Goal: Information Seeking & Learning: Find specific fact

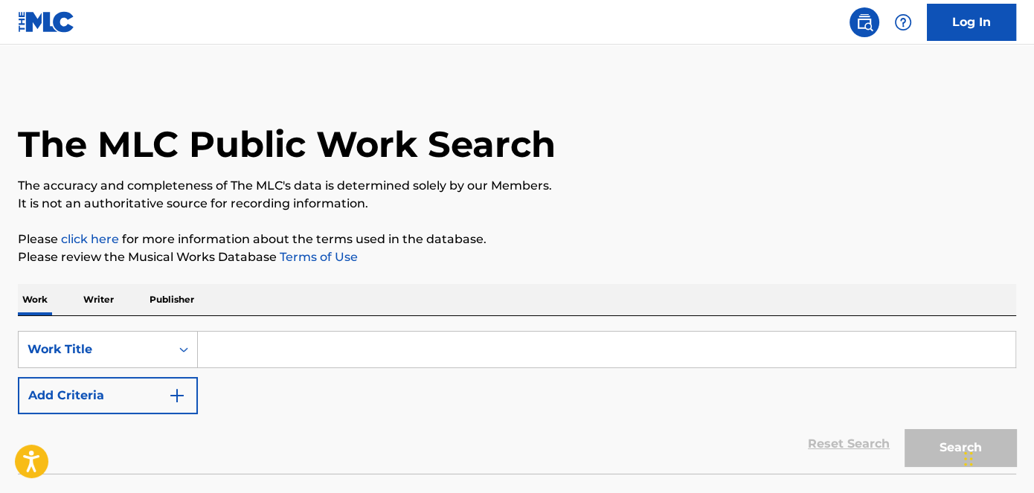
click at [260, 347] on input "Search Form" at bounding box center [606, 350] width 817 height 36
paste input "Préstame Tu Corazón"
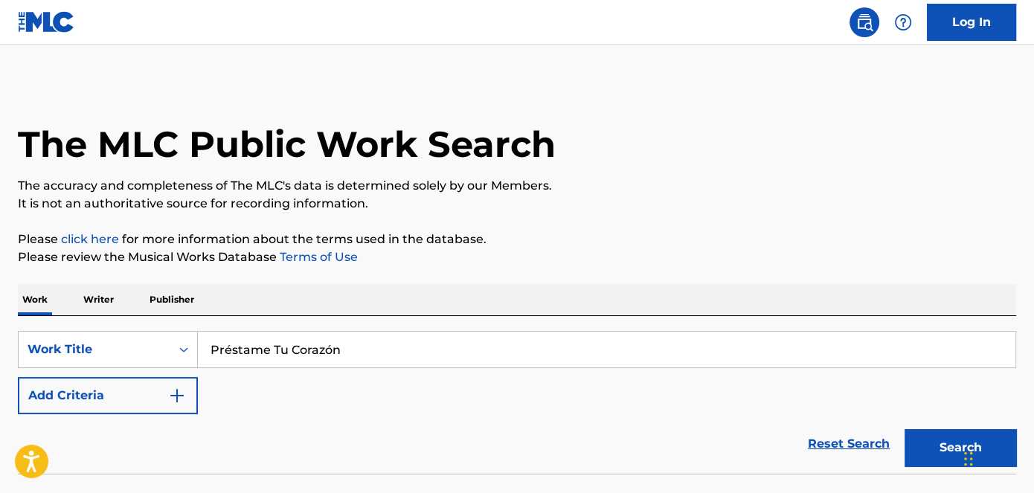
click at [230, 351] on input "Préstame Tu Corazón" at bounding box center [606, 350] width 817 height 36
type input "Préstame Tu Corazón"
click at [948, 451] on button "Search" at bounding box center [960, 447] width 112 height 37
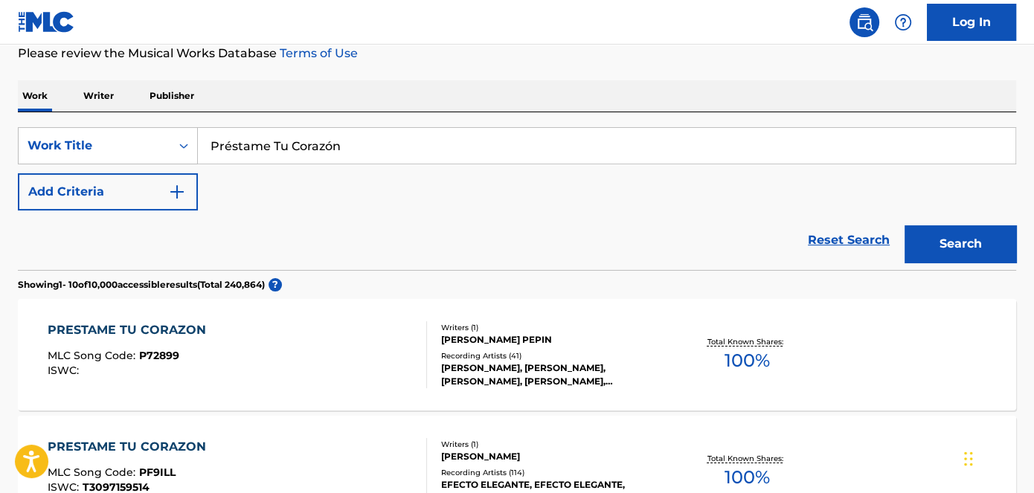
scroll to position [202, 0]
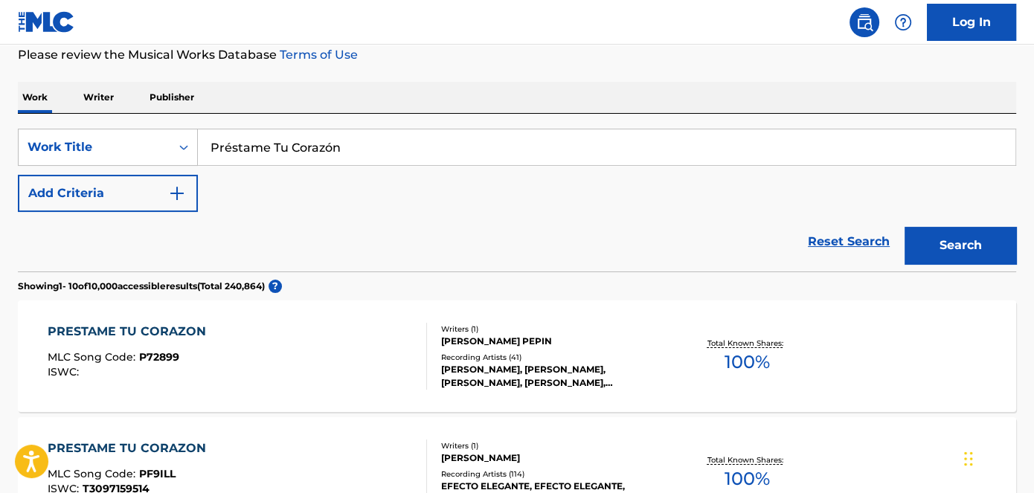
click at [113, 172] on div "SearchWithCriteriadc89a36b-4c05-41fe-b888-f005f73ef28f Work Title Préstame Tu C…" at bounding box center [517, 170] width 998 height 83
click at [126, 190] on button "Add Criteria" at bounding box center [108, 193] width 180 height 37
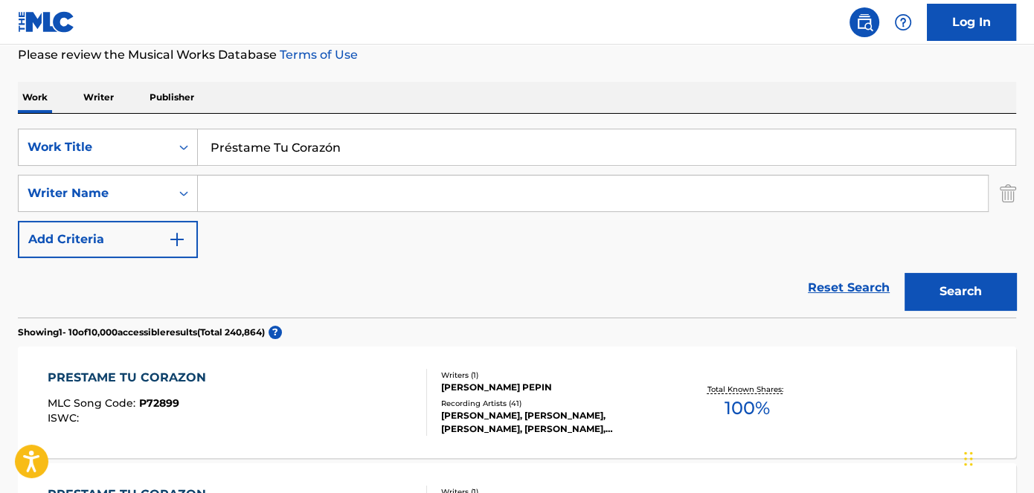
click at [260, 187] on input "Search Form" at bounding box center [593, 193] width 790 height 36
paste input "[PERSON_NAME]"
click at [970, 292] on button "Search" at bounding box center [960, 291] width 112 height 37
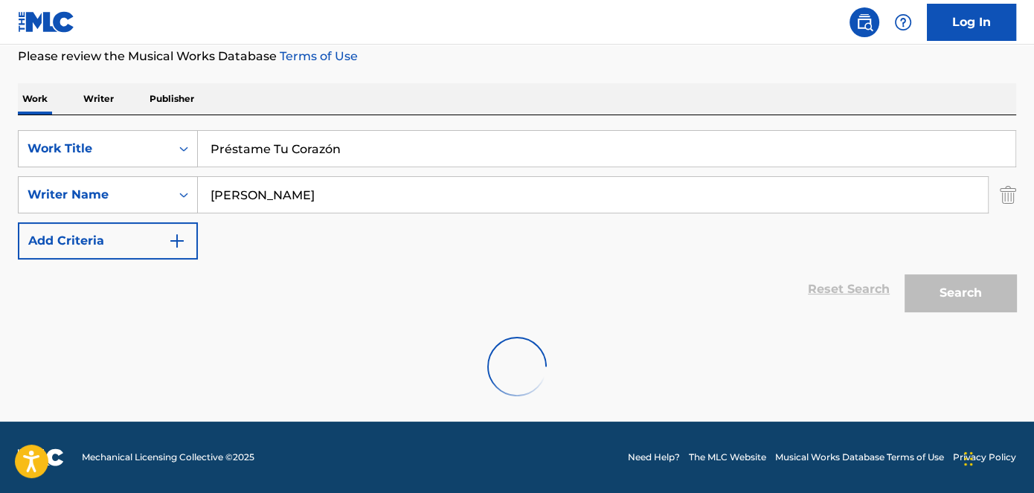
scroll to position [200, 0]
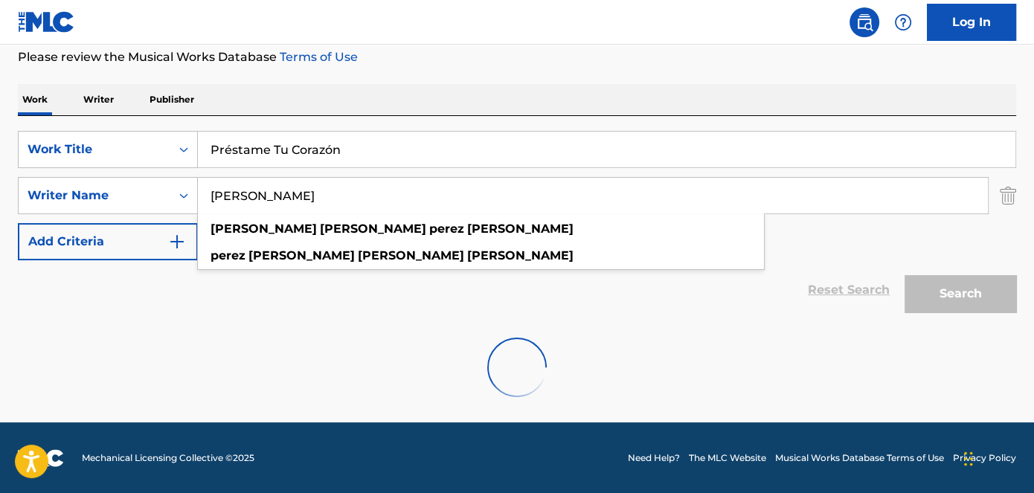
drag, startPoint x: 321, startPoint y: 196, endPoint x: 0, endPoint y: 177, distance: 321.0
click at [0, 177] on div "The MLC Public Work Search The accuracy and completeness of The MLC's data is d…" at bounding box center [517, 148] width 1034 height 533
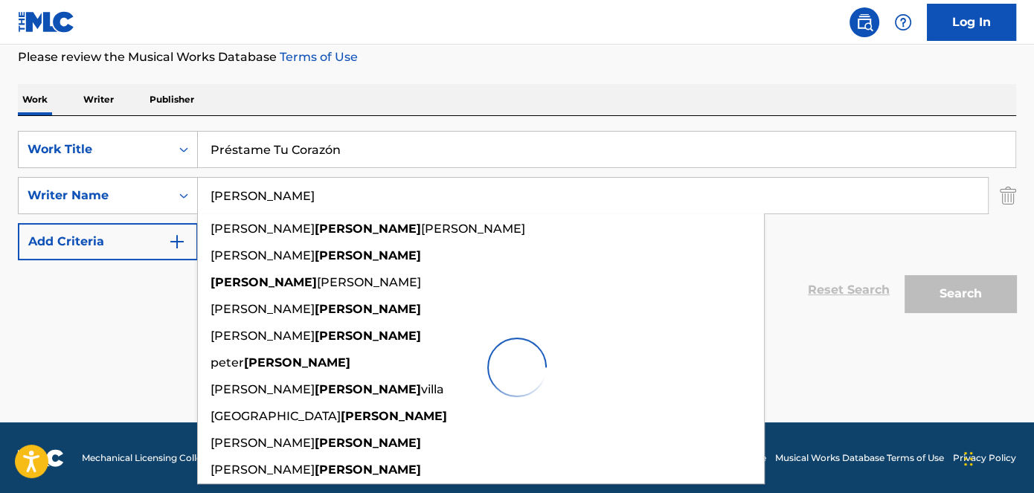
type input "[PERSON_NAME]"
click at [891, 350] on div at bounding box center [517, 367] width 998 height 95
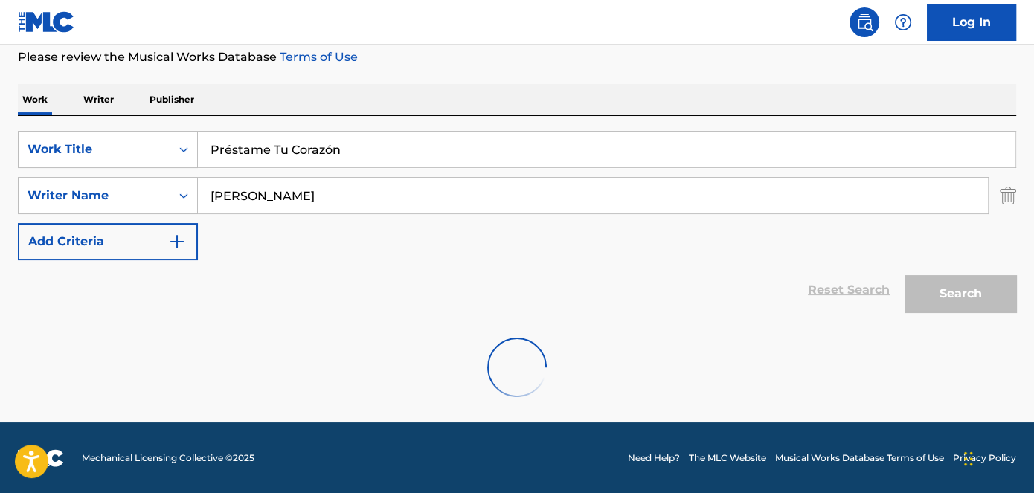
click at [947, 300] on div "Search" at bounding box center [956, 289] width 119 height 59
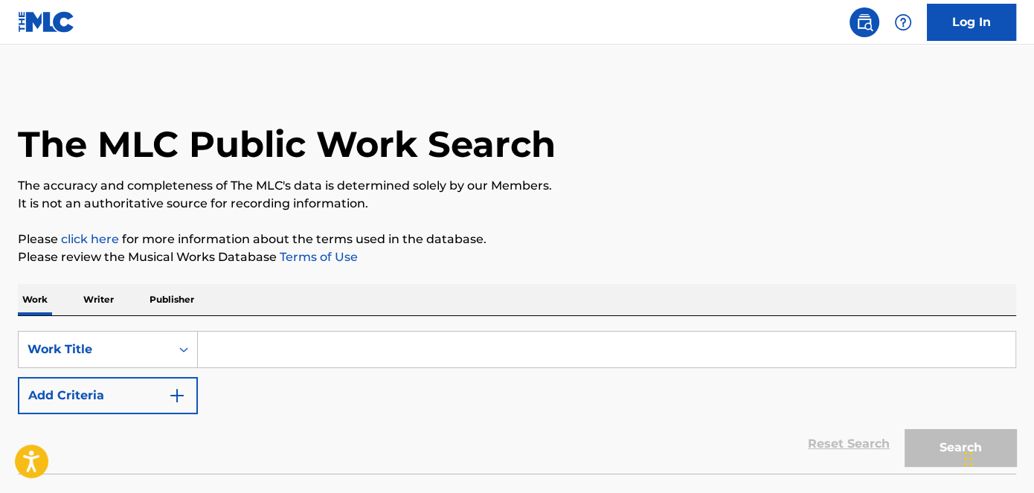
click at [245, 333] on input "Search Form" at bounding box center [606, 350] width 817 height 36
paste input "Préstame Tu Corazón"
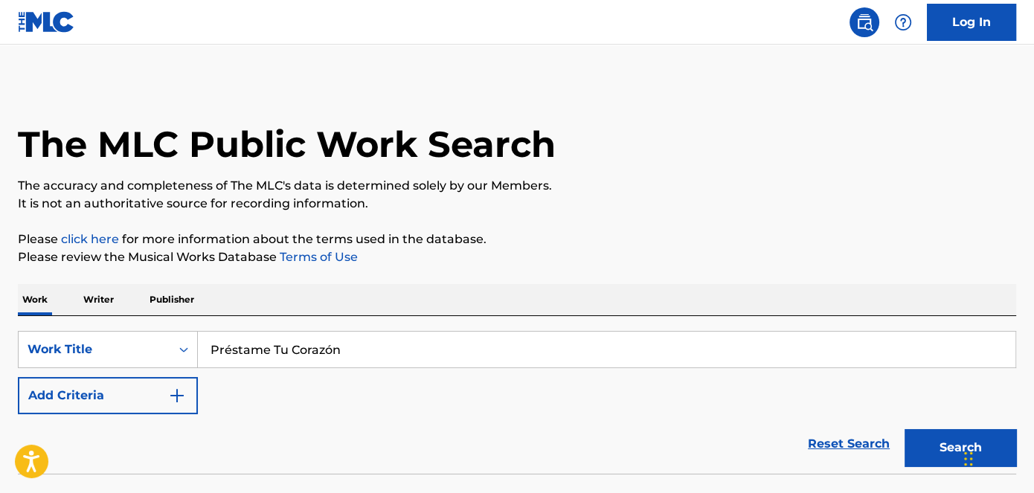
type input "Préstame Tu Corazón"
click at [941, 443] on button "Search" at bounding box center [960, 447] width 112 height 37
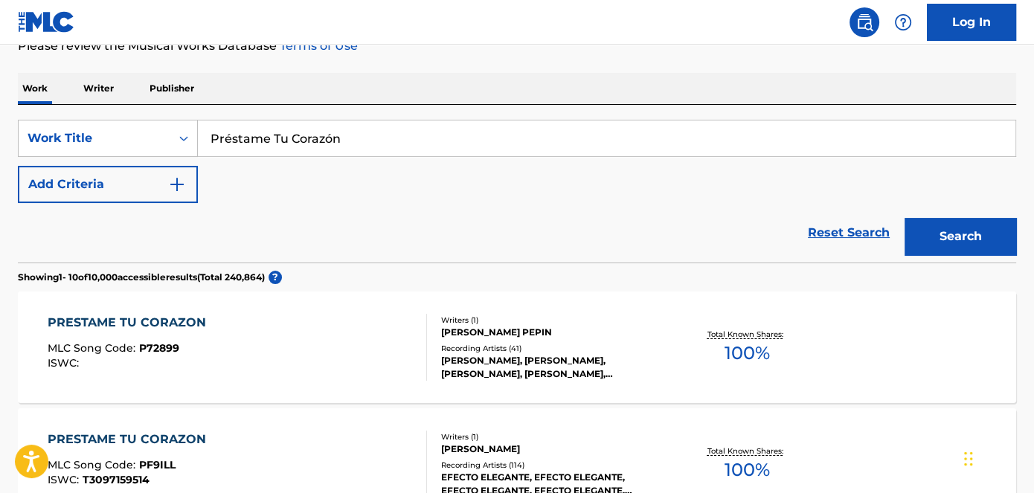
scroll to position [270, 0]
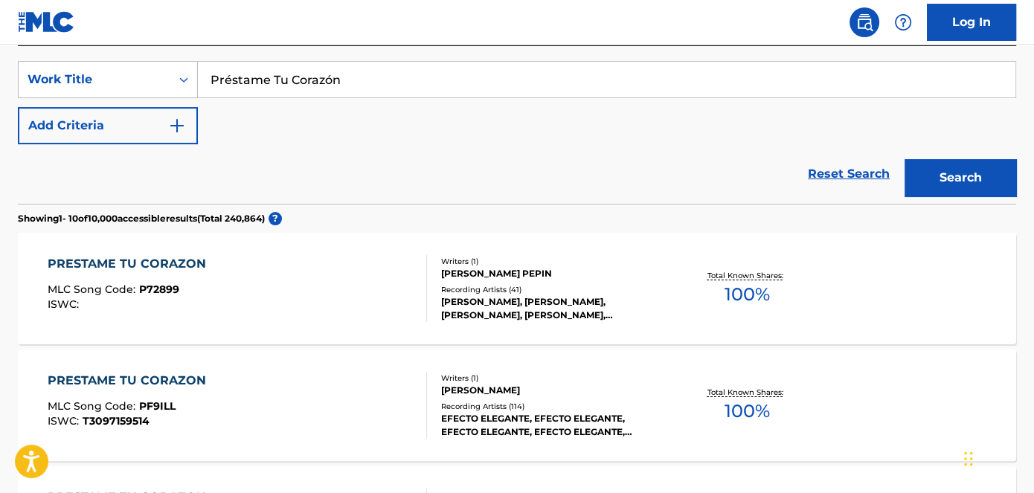
click at [312, 403] on div "PRESTAME TU CORAZON MLC Song Code : PF9ILL ISWC : T3097159514" at bounding box center [237, 405] width 379 height 67
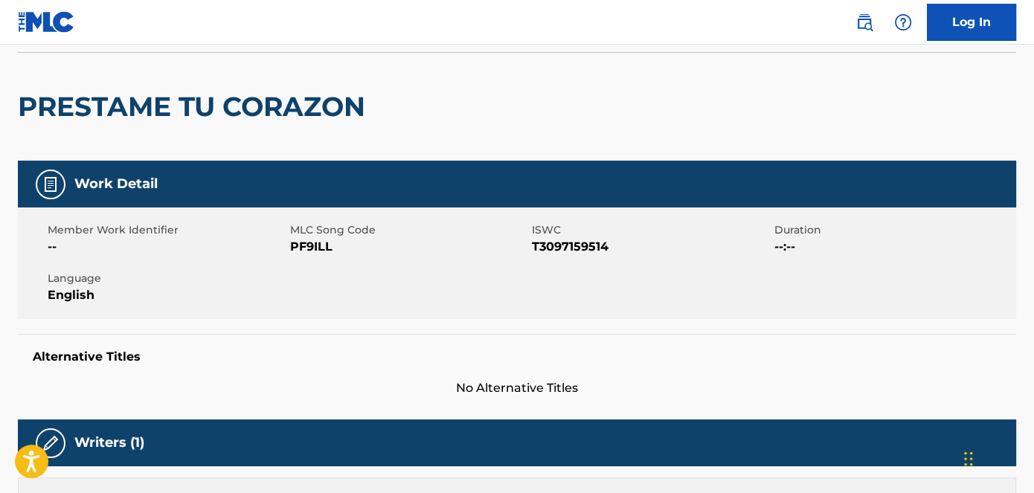
scroll to position [103, 0]
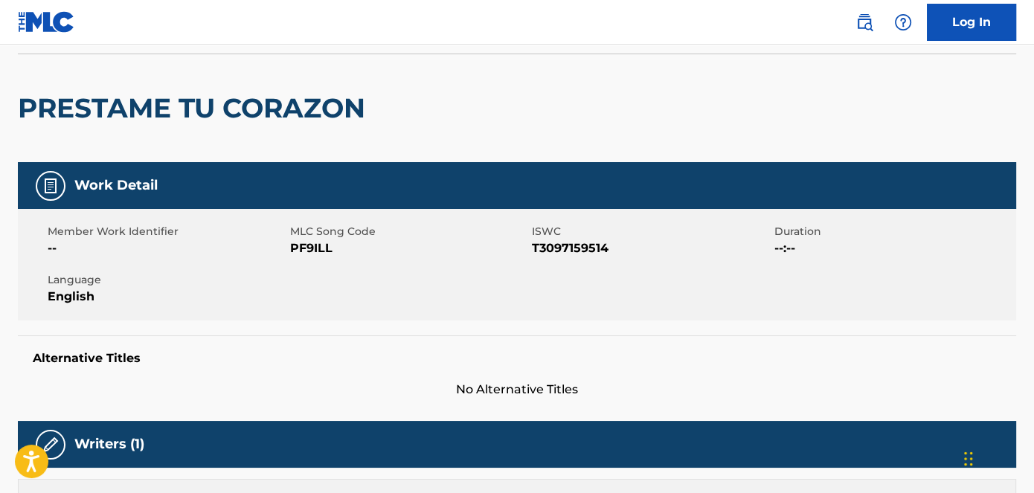
click at [313, 245] on span "PF9ILL" at bounding box center [409, 248] width 239 height 18
copy span "PF9ILL"
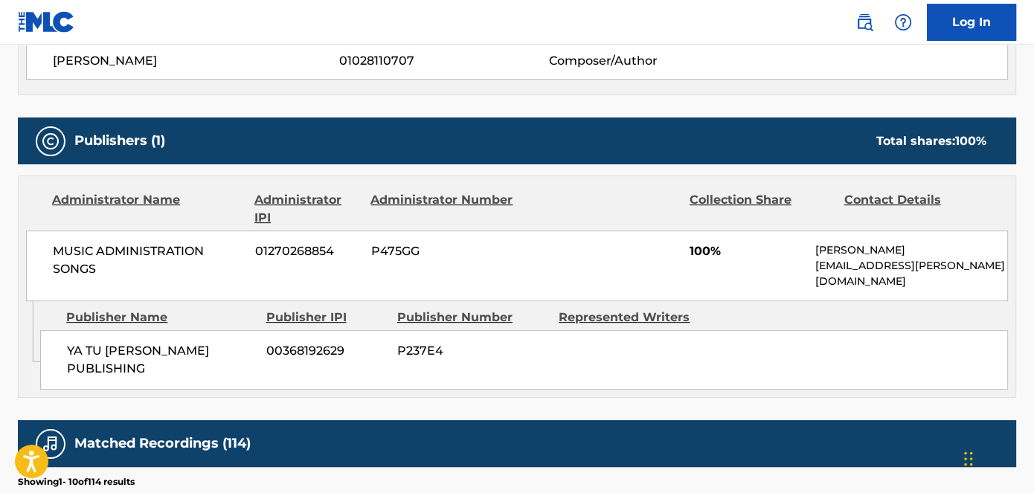
scroll to position [644, 0]
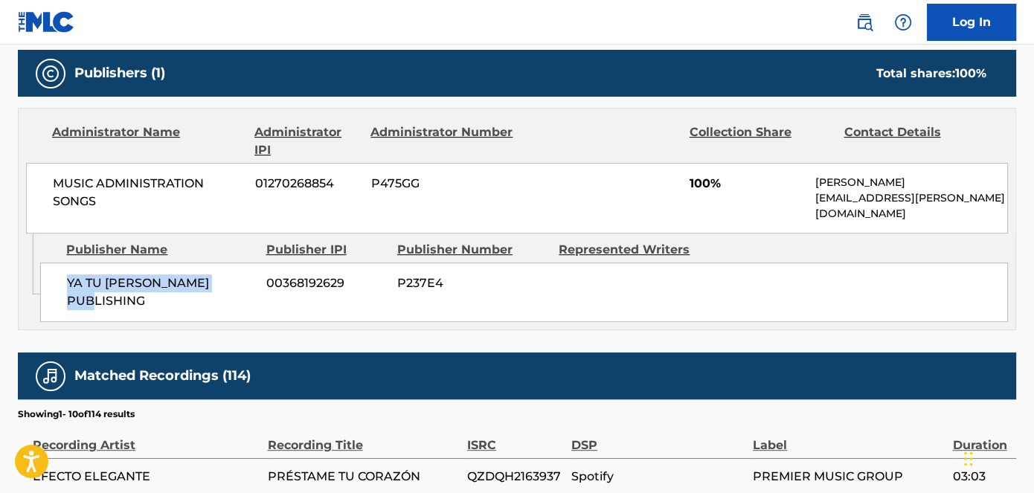
drag, startPoint x: 236, startPoint y: 265, endPoint x: 59, endPoint y: 268, distance: 177.0
click at [59, 268] on div "YA TU SABINI PUBLISHING 00368192629 P237E4" at bounding box center [523, 292] width 967 height 59
copy span "YA TU SABINI PUBLISHING"
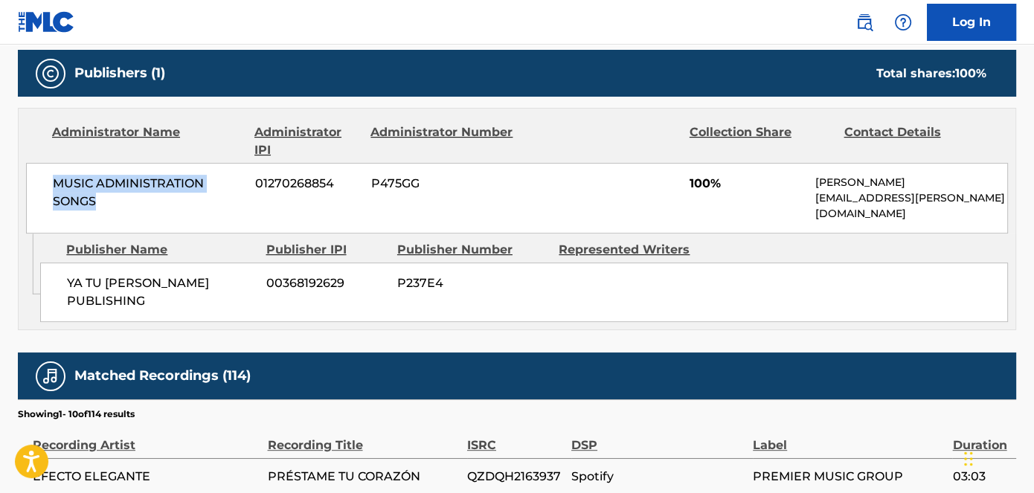
copy span "MUSIC ADMINISTRATION SONGS"
drag, startPoint x: 33, startPoint y: 185, endPoint x: 100, endPoint y: 201, distance: 68.7
click at [100, 201] on div "MUSIC ADMINISTRATION SONGS 01270268854 P475GG 100% Nayomi Samson support@musica…" at bounding box center [517, 198] width 982 height 71
drag, startPoint x: 681, startPoint y: 178, endPoint x: 734, endPoint y: 178, distance: 52.8
click at [734, 178] on div "MUSIC ADMINISTRATION SONGS 01270268854 P475GG 100% Nayomi Samson support@musica…" at bounding box center [517, 198] width 982 height 71
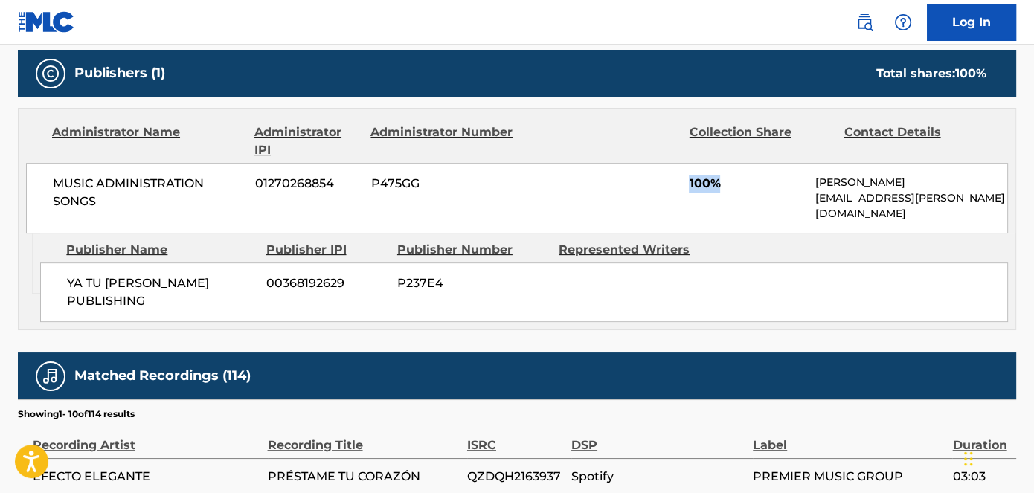
copy span "100%"
